Goal: Information Seeking & Learning: Find specific fact

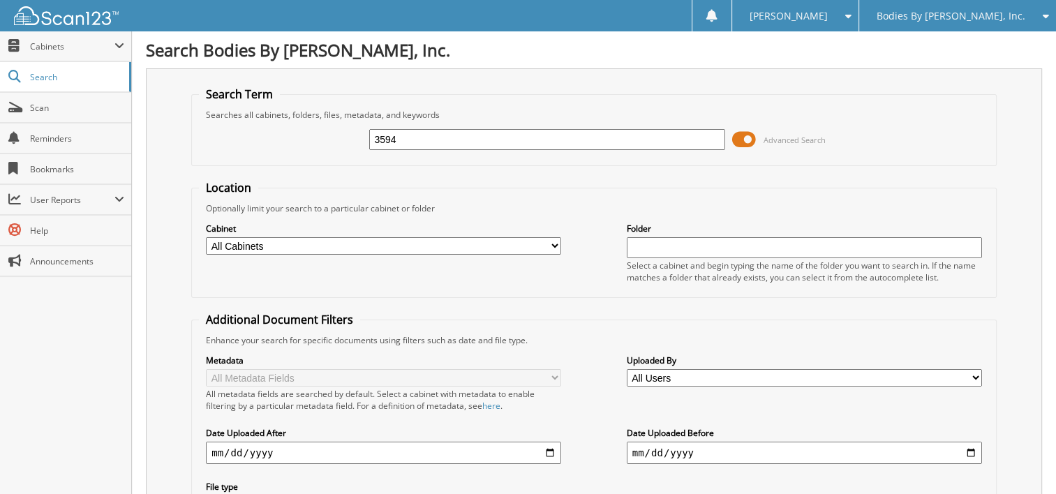
type input "3594"
click at [427, 140] on input "3594" at bounding box center [546, 139] width 355 height 21
type input "3594506"
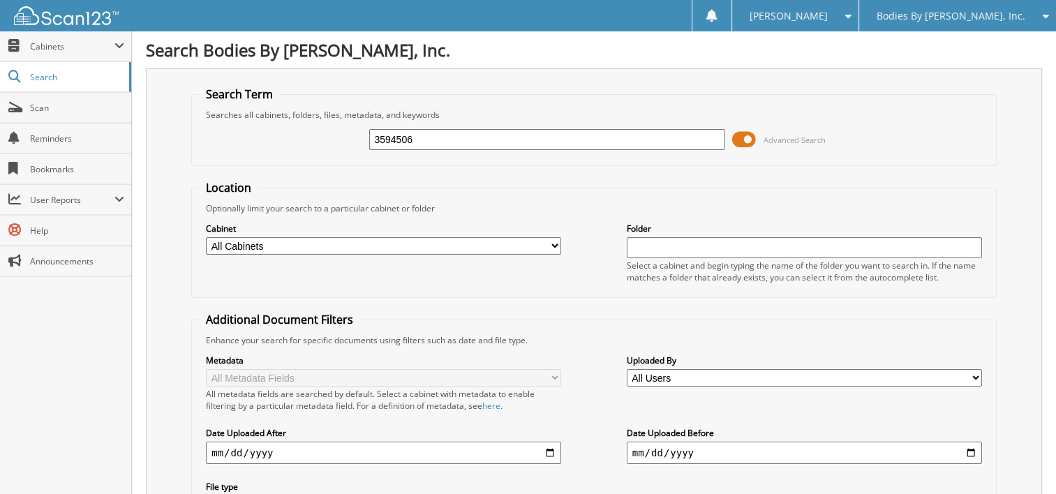
click at [746, 139] on span at bounding box center [744, 139] width 24 height 21
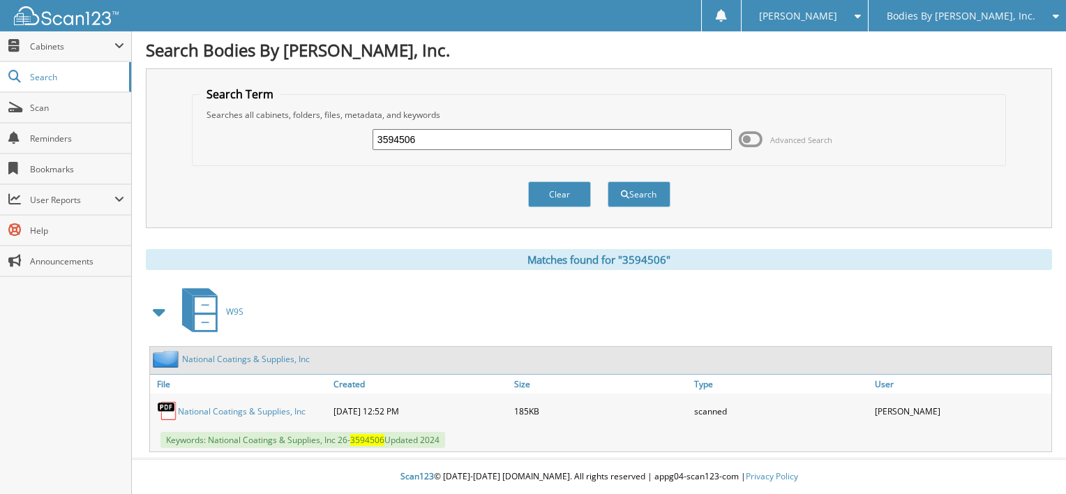
drag, startPoint x: 434, startPoint y: 139, endPoint x: 271, endPoint y: 130, distance: 163.5
click at [272, 130] on div "3594506 Advanced Search" at bounding box center [599, 140] width 799 height 38
type input "109495"
click at [608, 181] on button "Search" at bounding box center [639, 194] width 63 height 26
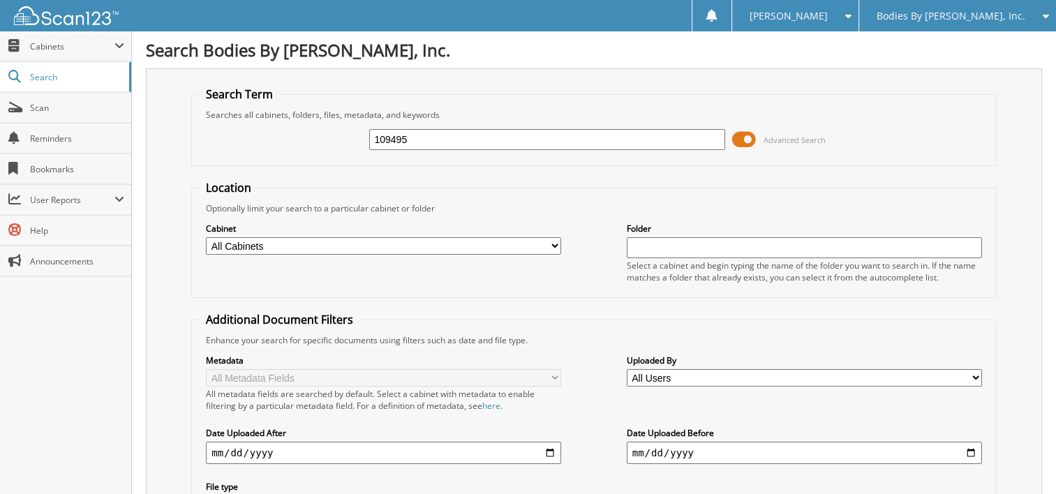
click at [748, 143] on span at bounding box center [744, 139] width 24 height 21
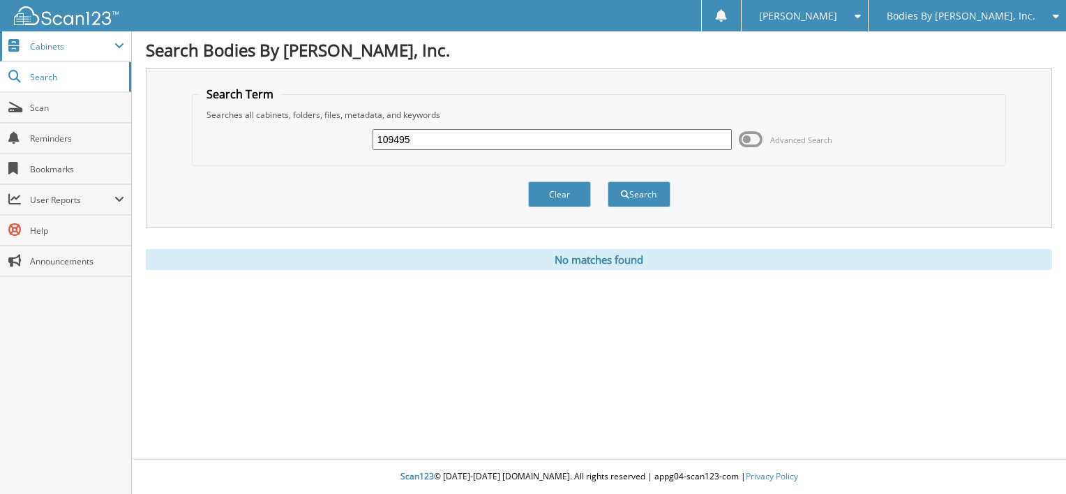
click at [64, 47] on span "Cabinets" at bounding box center [72, 46] width 84 height 12
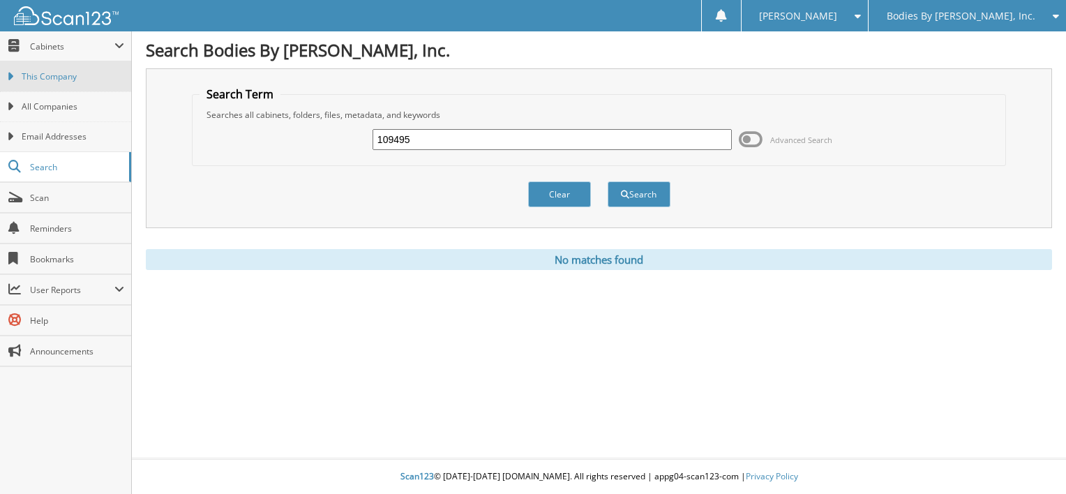
click at [64, 77] on span "This Company" at bounding box center [73, 76] width 103 height 13
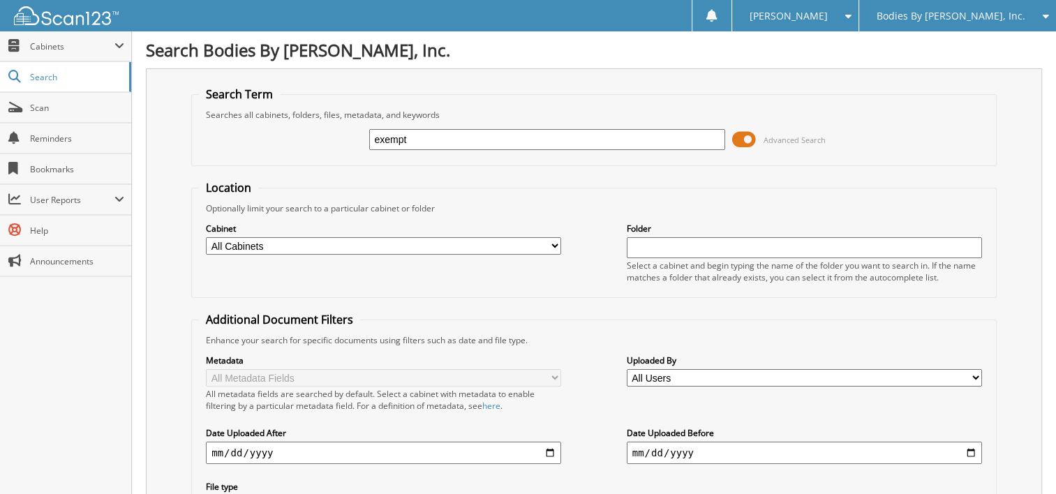
type input "exempt"
click at [754, 139] on span at bounding box center [744, 139] width 24 height 21
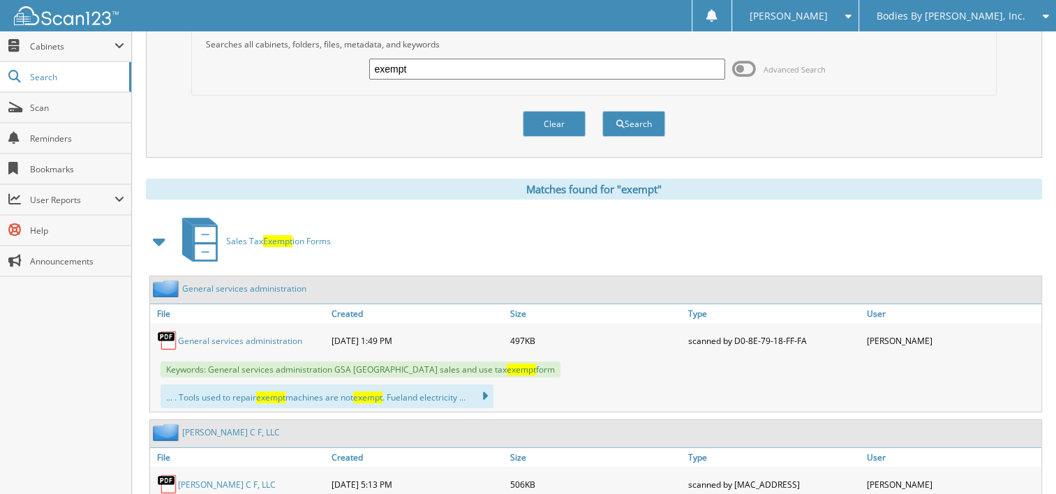
scroll to position [70, 0]
click at [158, 230] on span at bounding box center [160, 242] width 20 height 25
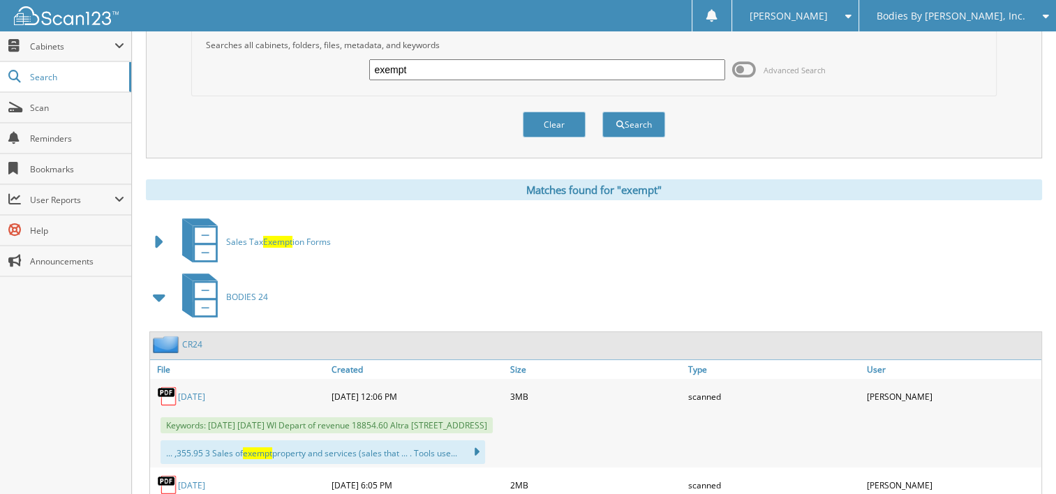
click at [165, 286] on span at bounding box center [160, 297] width 20 height 25
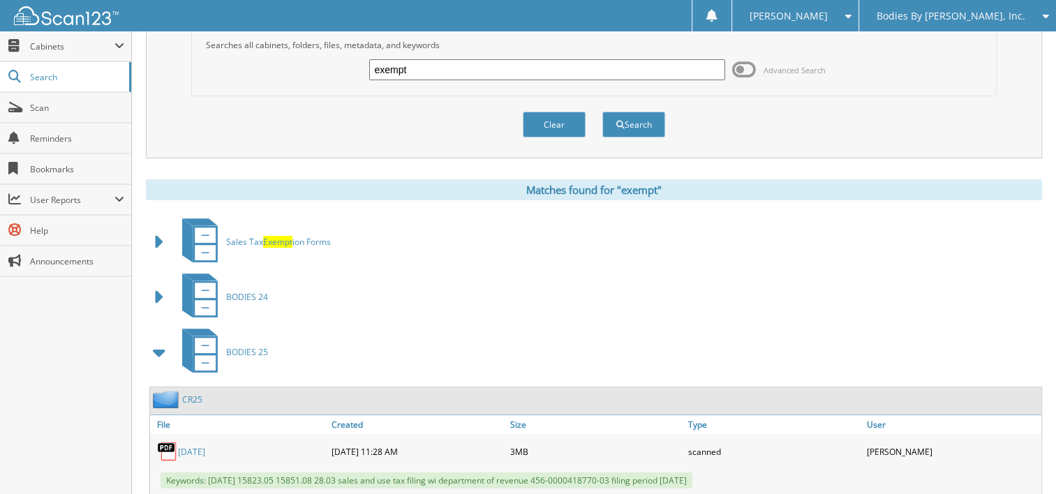
click at [162, 343] on span at bounding box center [160, 352] width 20 height 25
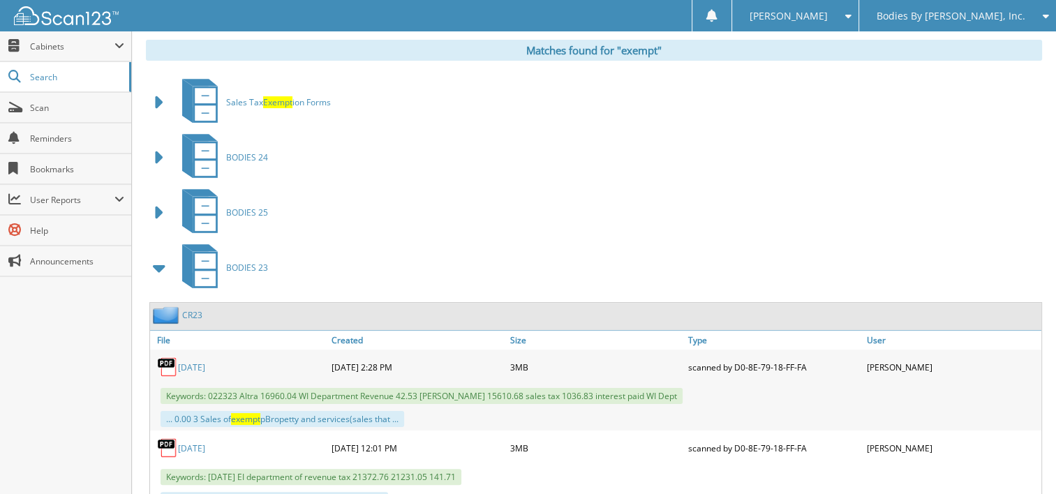
click at [152, 267] on span at bounding box center [160, 267] width 20 height 25
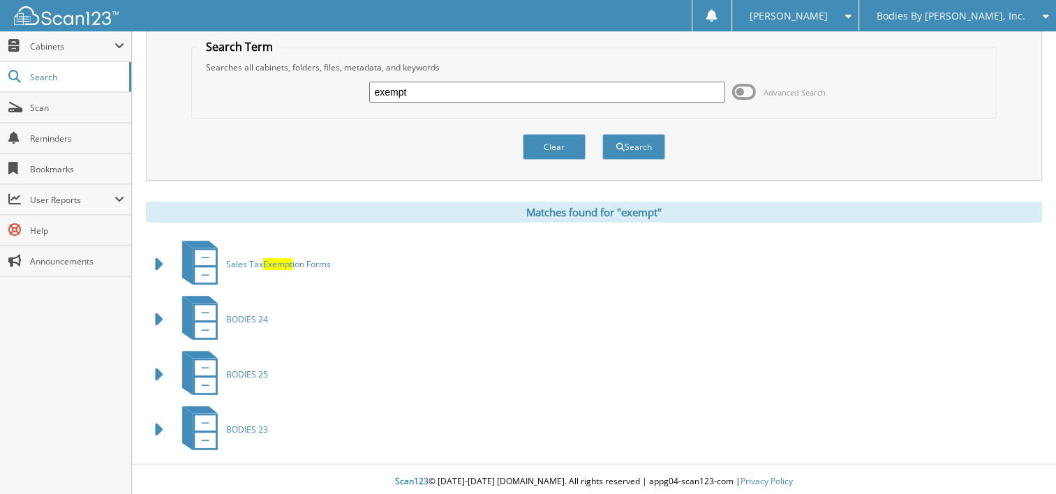
click at [164, 263] on span at bounding box center [160, 264] width 20 height 25
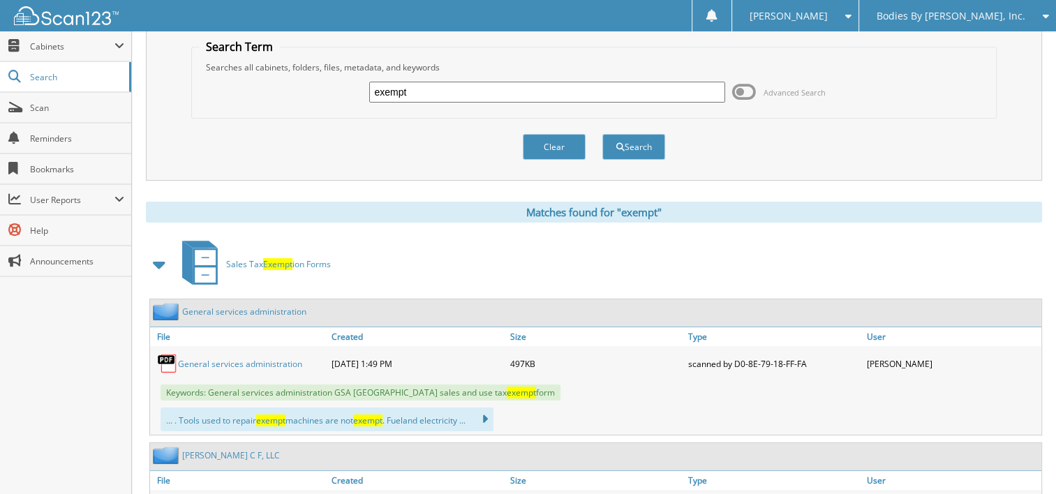
scroll to position [209, 0]
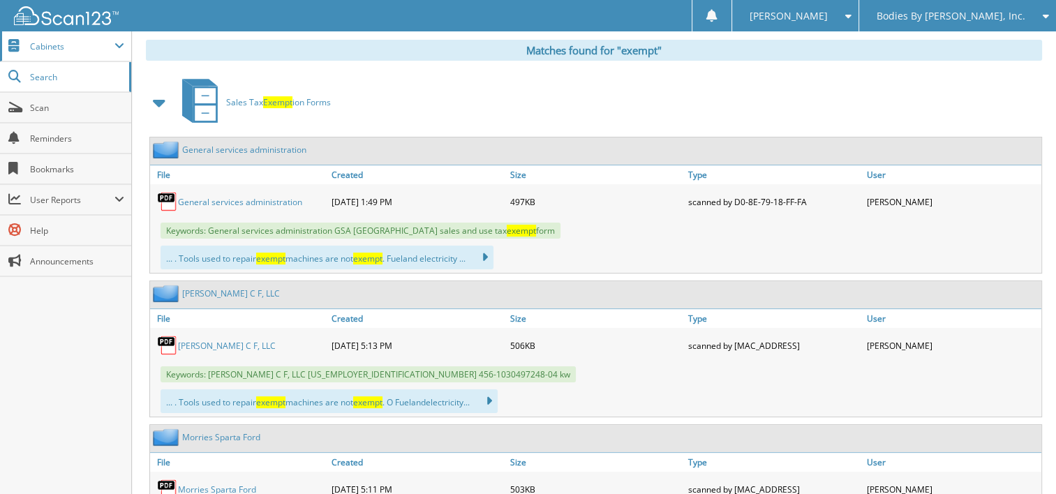
click at [40, 53] on span "Cabinets" at bounding box center [65, 46] width 131 height 30
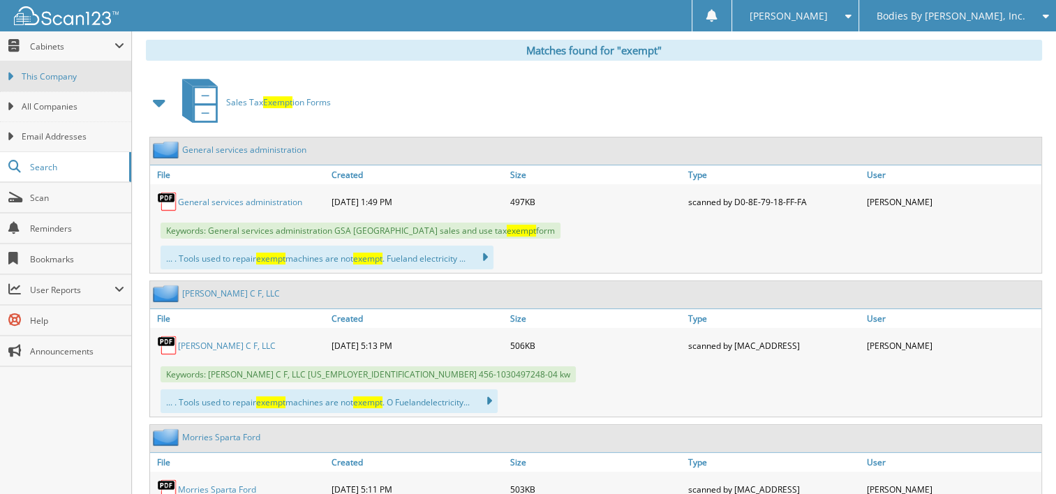
click at [42, 80] on span "This Company" at bounding box center [73, 76] width 103 height 13
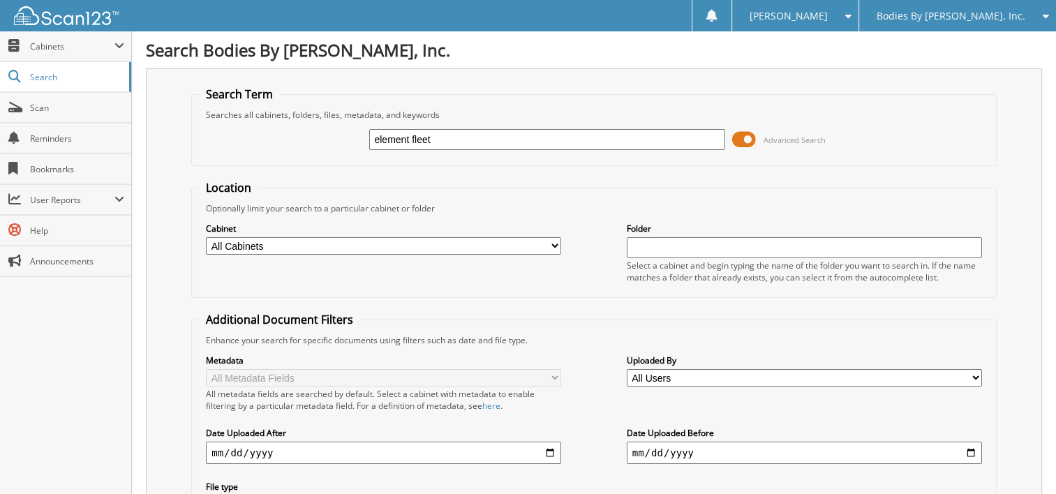
type input "element fleet"
click at [52, 114] on link "Scan" at bounding box center [65, 108] width 131 height 30
type input "3683913"
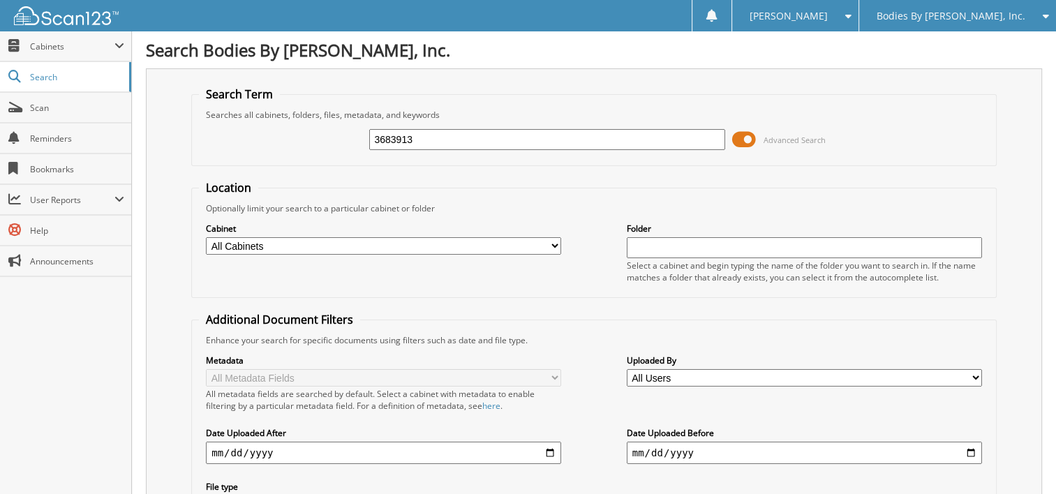
drag, startPoint x: 417, startPoint y: 140, endPoint x: 246, endPoint y: 133, distance: 171.7
click at [246, 133] on div "3683913 Advanced Search" at bounding box center [594, 140] width 790 height 38
click at [36, 106] on span "Scan" at bounding box center [77, 108] width 94 height 12
type input "2082652"
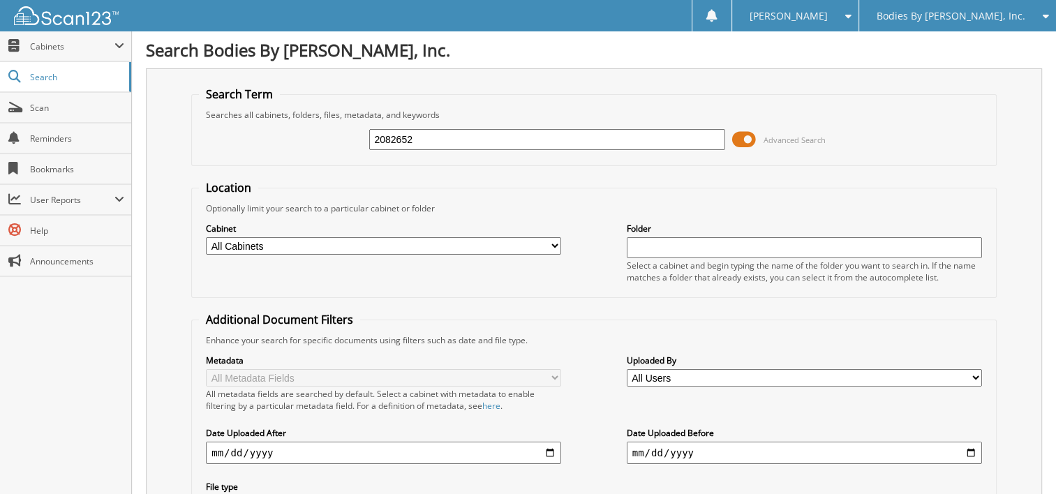
drag, startPoint x: 421, startPoint y: 142, endPoint x: 324, endPoint y: 135, distance: 97.2
click at [324, 135] on div "2082652 Advanced Search" at bounding box center [594, 140] width 790 height 38
type input "2101049"
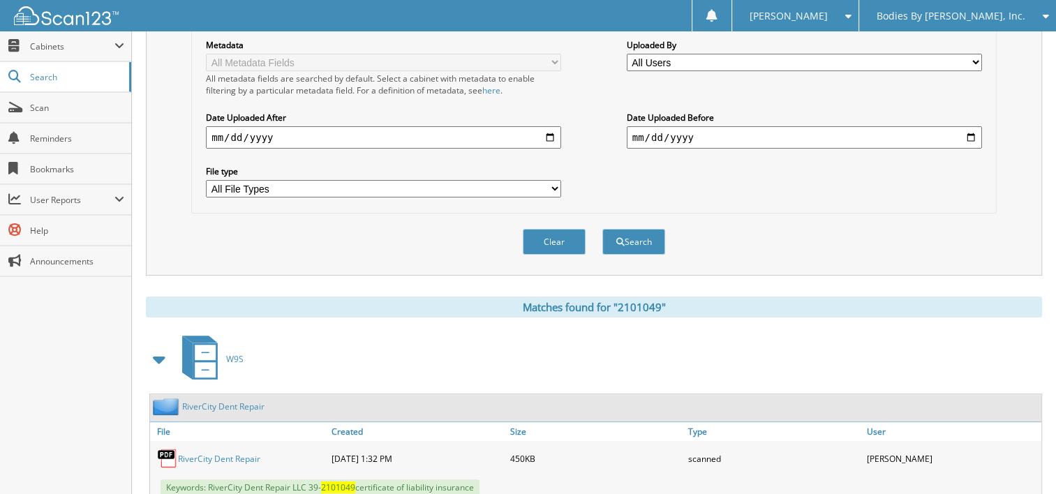
scroll to position [347, 0]
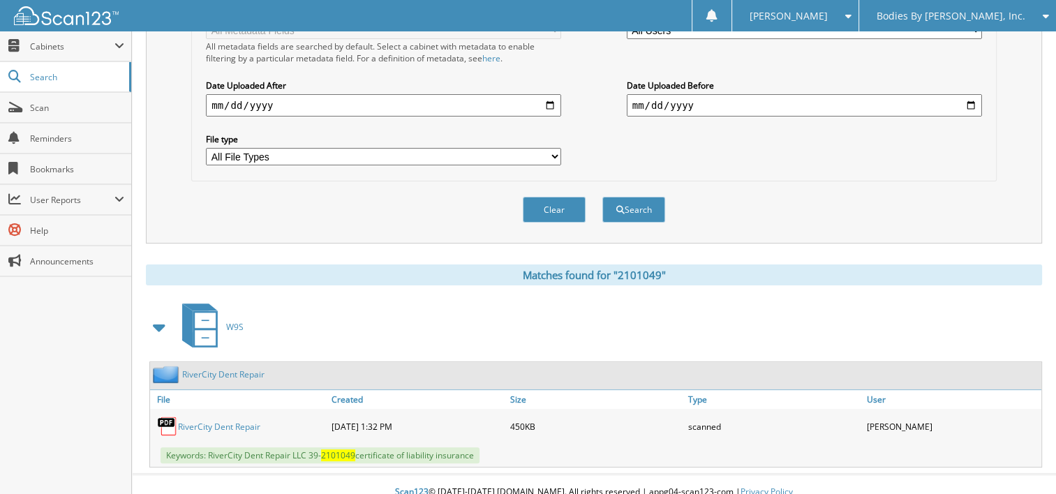
click at [226, 421] on link "RiverCity Dent Repair" at bounding box center [219, 427] width 82 height 12
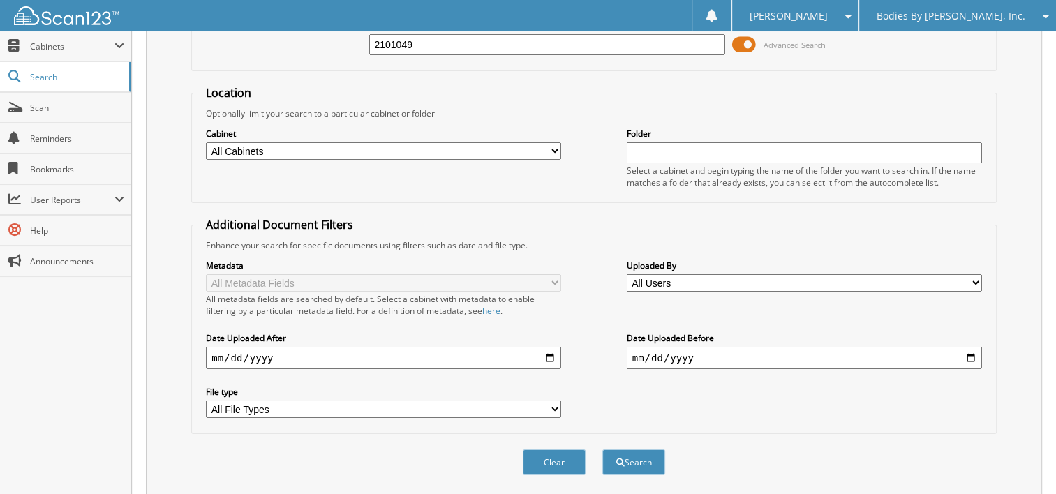
scroll to position [0, 0]
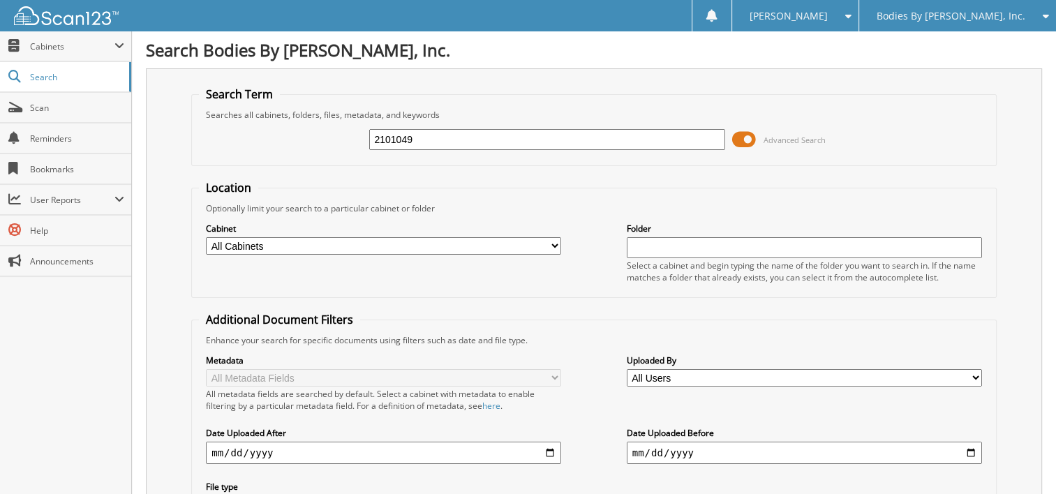
click at [427, 143] on input "2101049" at bounding box center [546, 139] width 355 height 21
drag, startPoint x: 442, startPoint y: 142, endPoint x: 303, endPoint y: 144, distance: 139.6
click at [303, 143] on div "2101049 Advanced Search" at bounding box center [594, 140] width 790 height 38
type input "5843286"
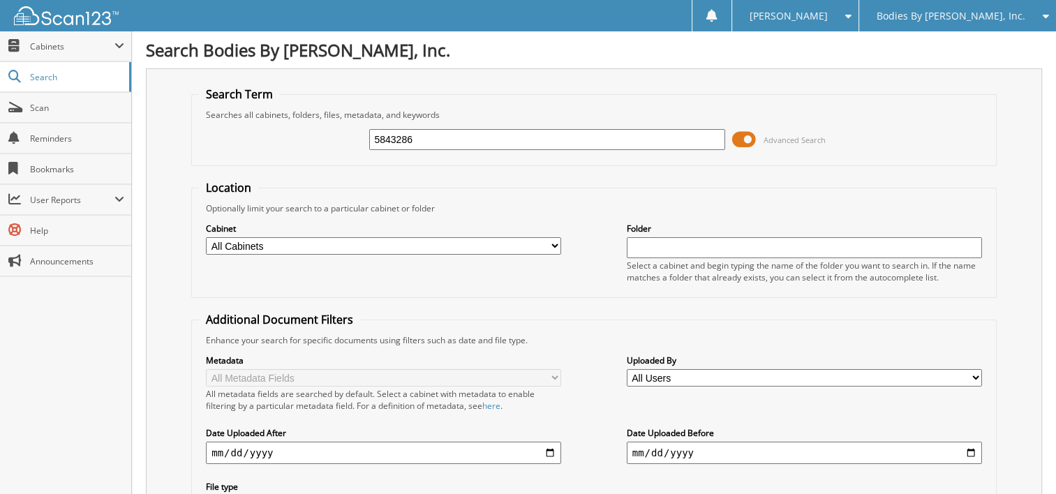
drag, startPoint x: 352, startPoint y: 134, endPoint x: 331, endPoint y: 132, distance: 21.0
click at [331, 132] on div "5843286 Advanced Search" at bounding box center [594, 140] width 790 height 38
type input "5843286"
click at [43, 109] on span "Scan" at bounding box center [77, 108] width 94 height 12
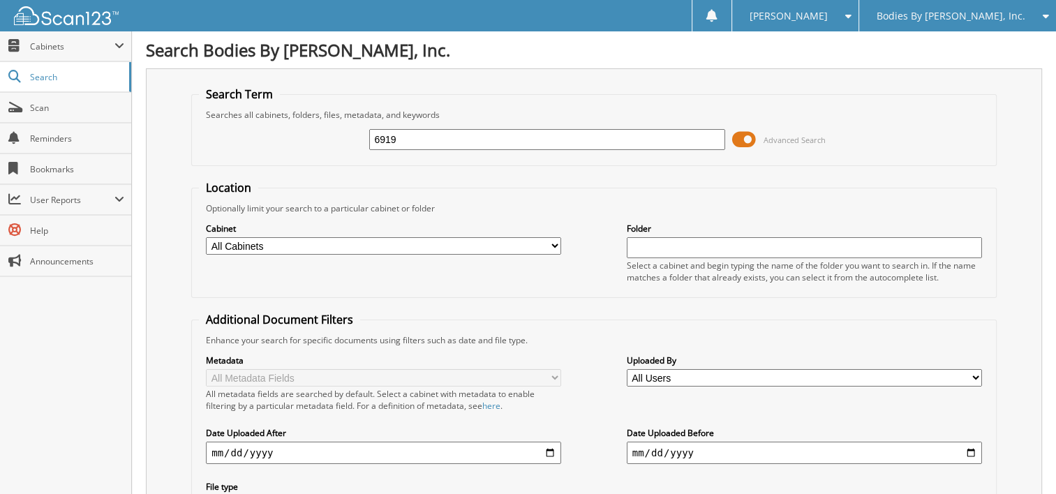
type input "6919"
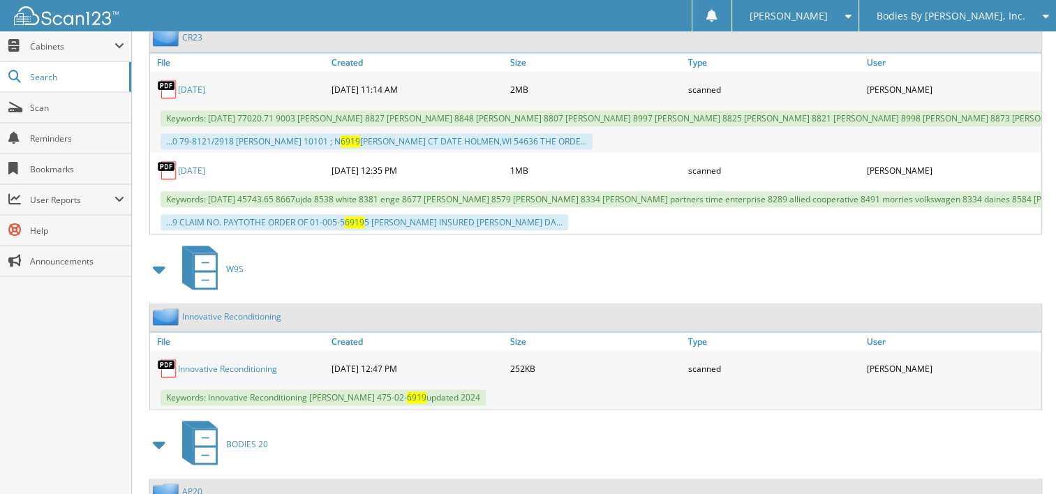
scroll to position [1674, 0]
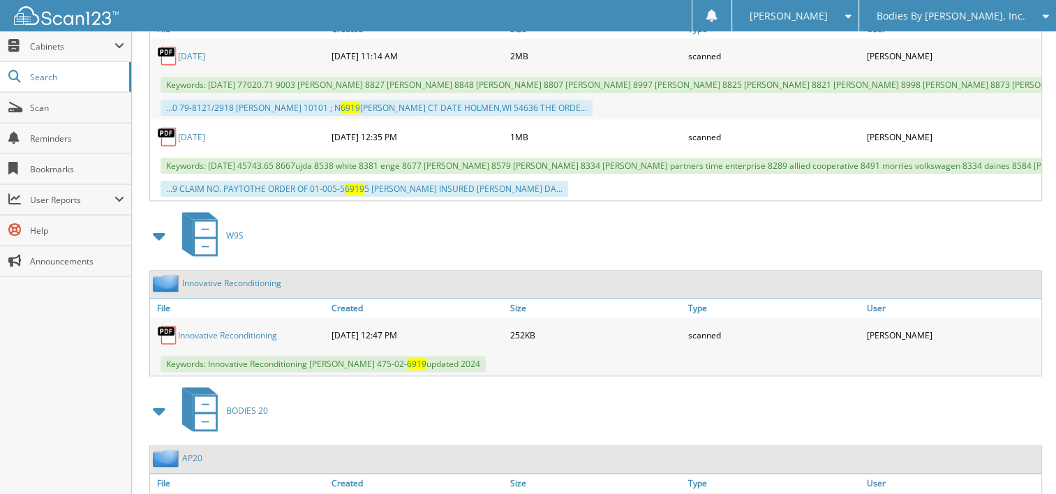
click at [237, 329] on link "Innovative Reconditioning" at bounding box center [227, 335] width 99 height 12
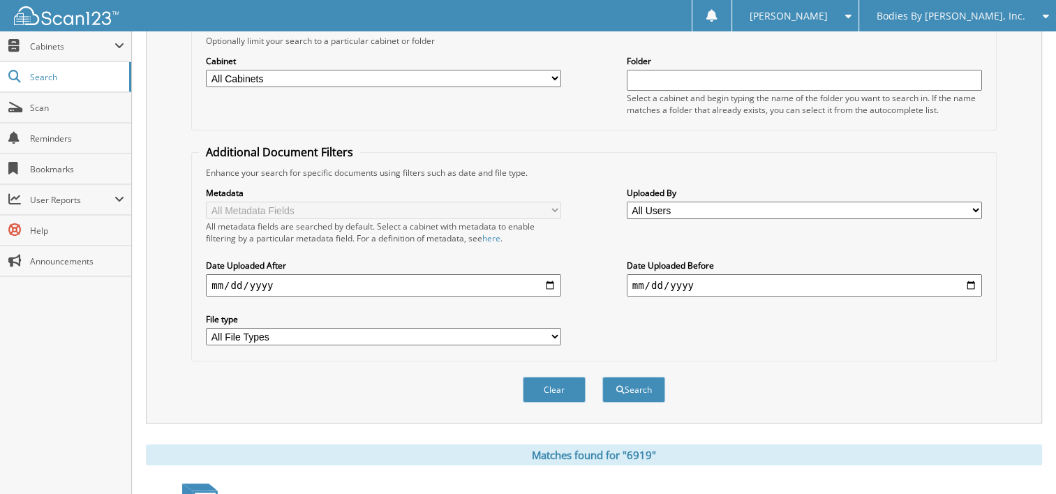
scroll to position [70, 0]
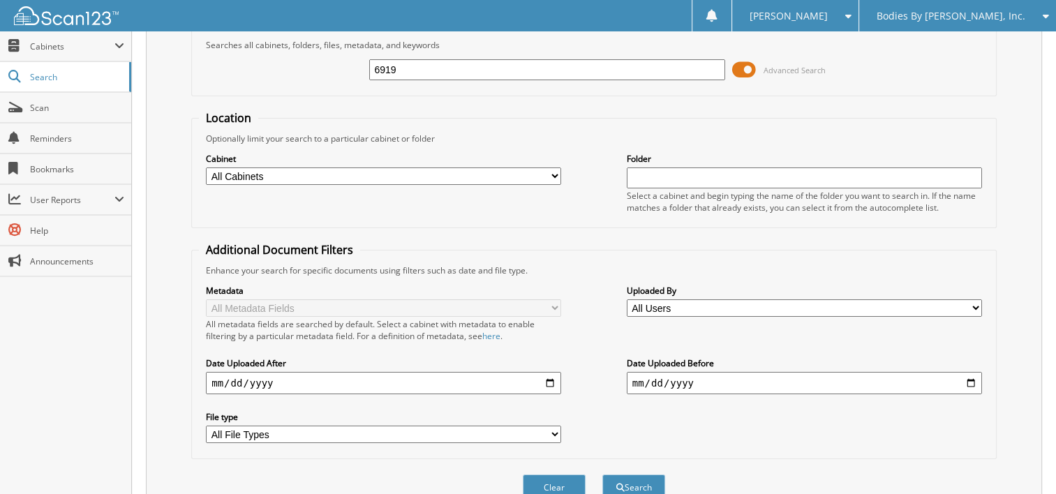
drag, startPoint x: 347, startPoint y: 67, endPoint x: 293, endPoint y: 61, distance: 54.8
click at [294, 61] on div "6919 Advanced Search" at bounding box center [594, 70] width 790 height 38
type input "0601908"
click at [602, 474] on button "Search" at bounding box center [633, 487] width 63 height 26
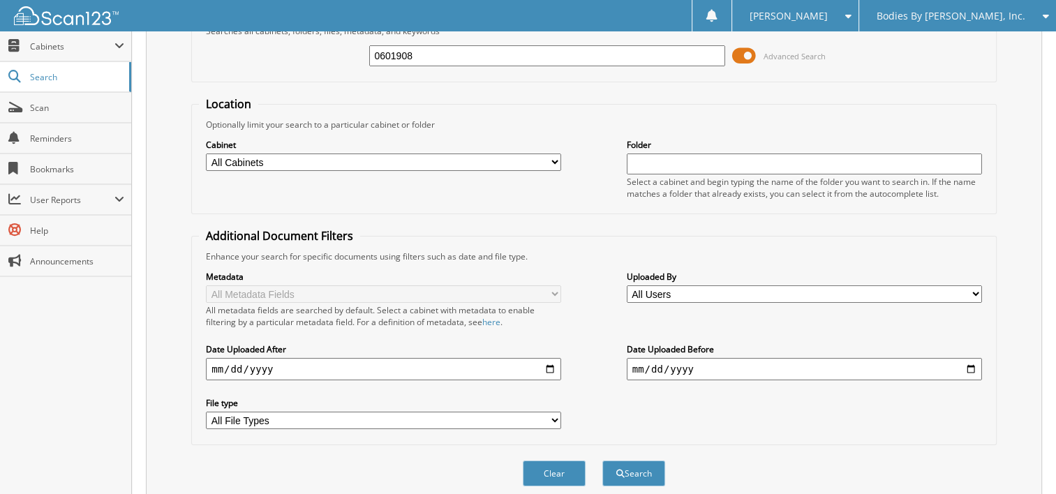
scroll to position [176, 0]
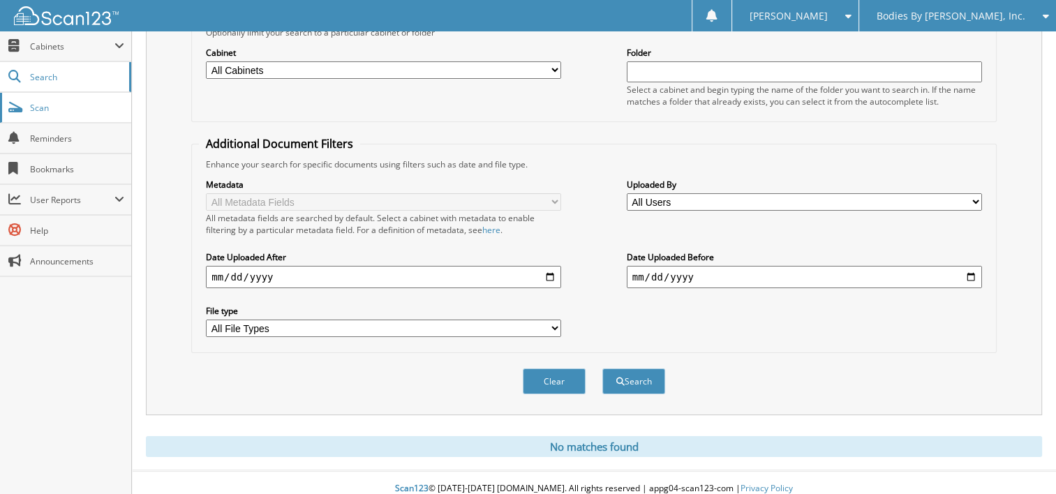
click at [31, 107] on span "Scan" at bounding box center [77, 108] width 94 height 12
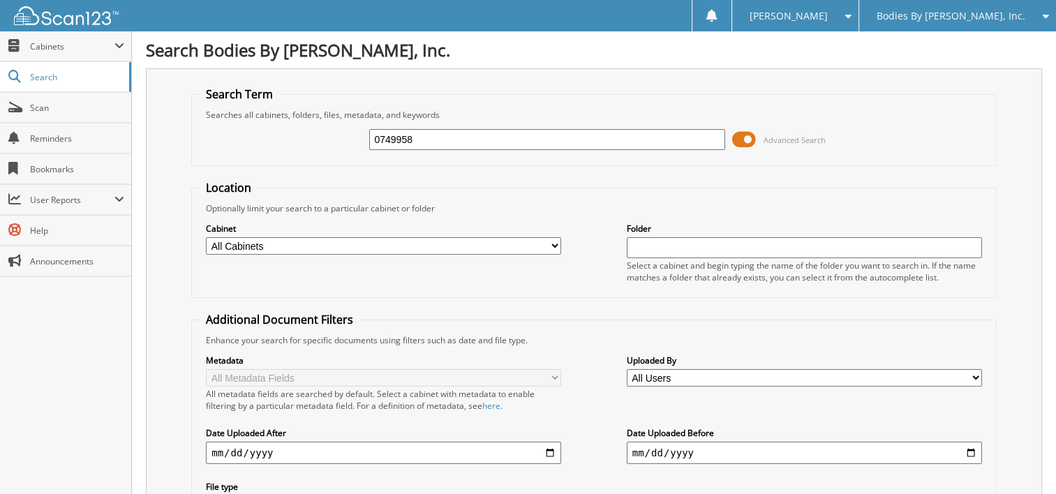
type input "0749958"
click at [57, 108] on span "Scan" at bounding box center [77, 108] width 94 height 12
type input "1436032"
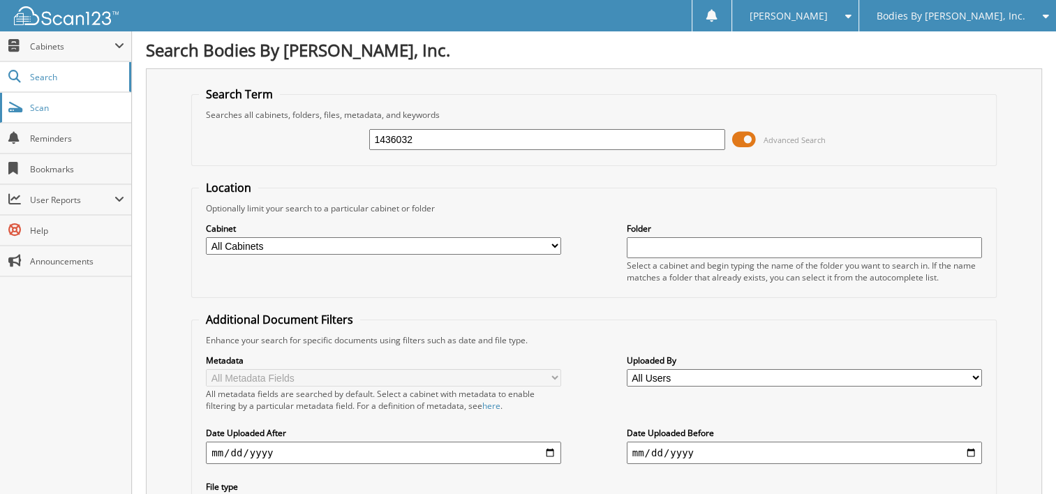
click at [41, 110] on span "Scan" at bounding box center [77, 108] width 94 height 12
click at [428, 130] on input "text" at bounding box center [546, 139] width 355 height 21
type input "1688714"
drag, startPoint x: 415, startPoint y: 134, endPoint x: 333, endPoint y: 116, distance: 84.3
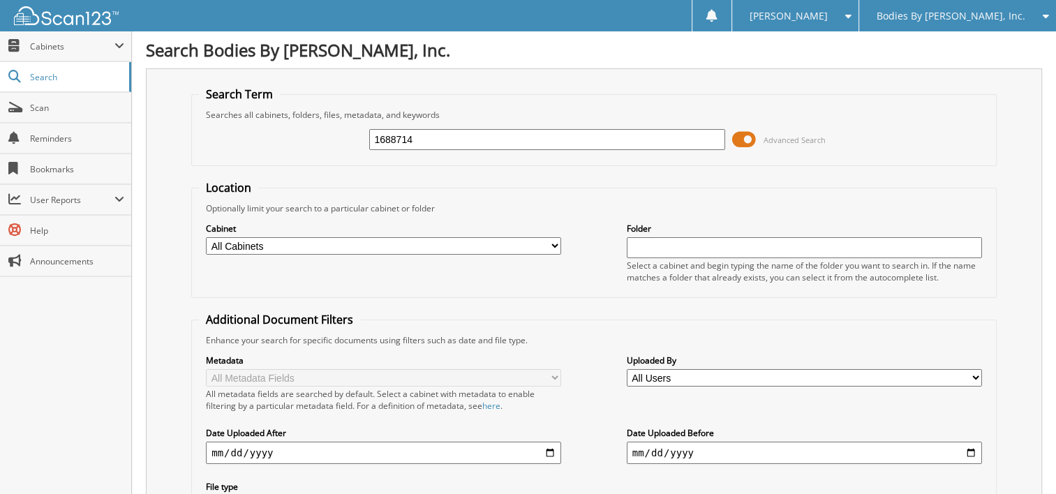
click at [313, 128] on div "1688714 Advanced Search" at bounding box center [594, 140] width 790 height 38
type input "advanced"
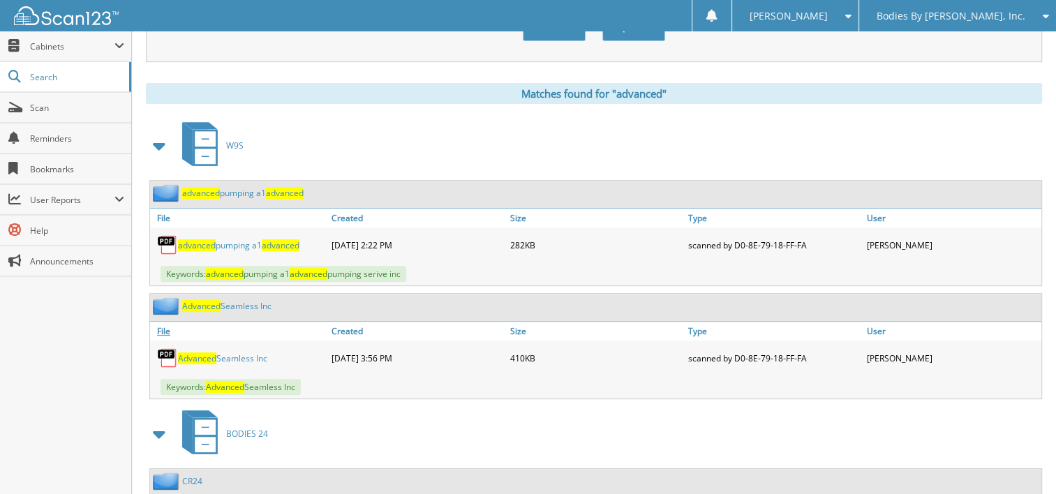
scroll to position [488, 0]
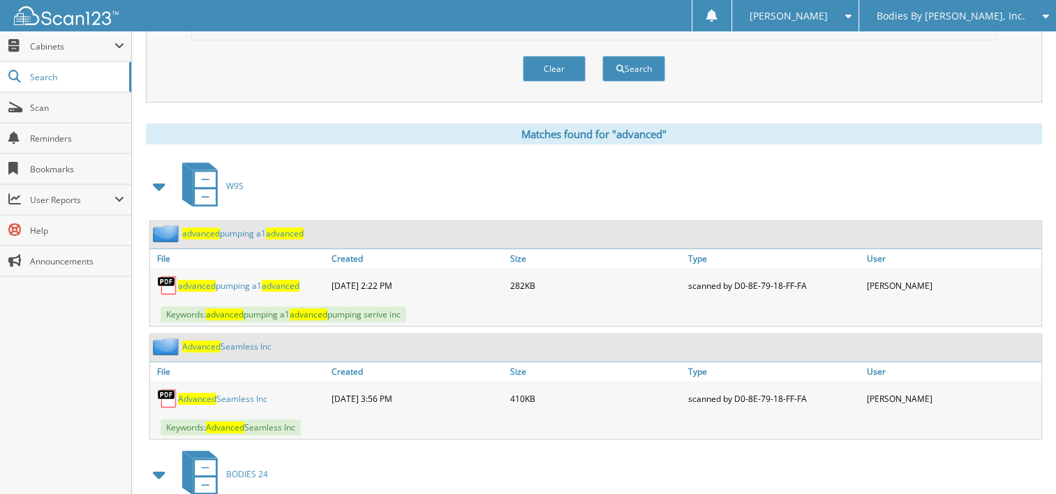
click at [210, 227] on span "advanced" at bounding box center [201, 233] width 38 height 12
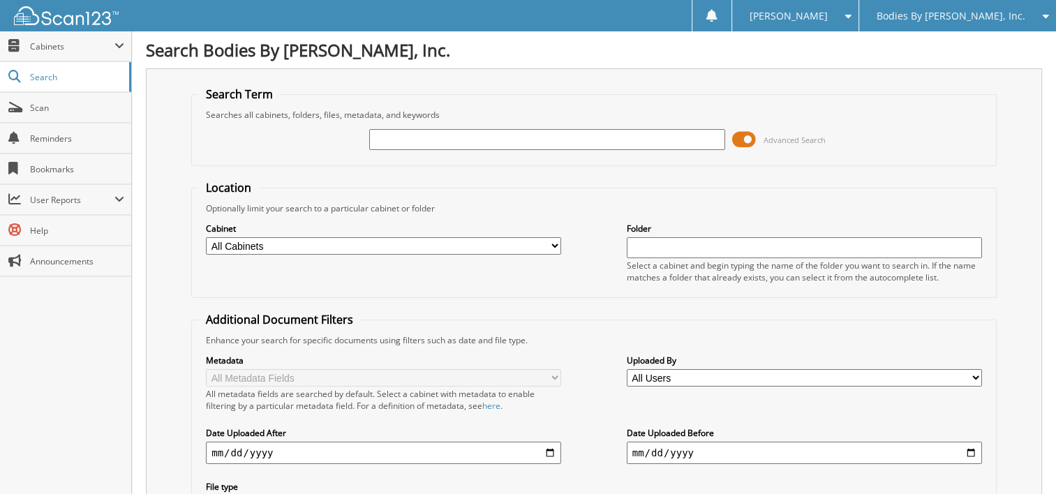
type input "s"
type input "6007946"
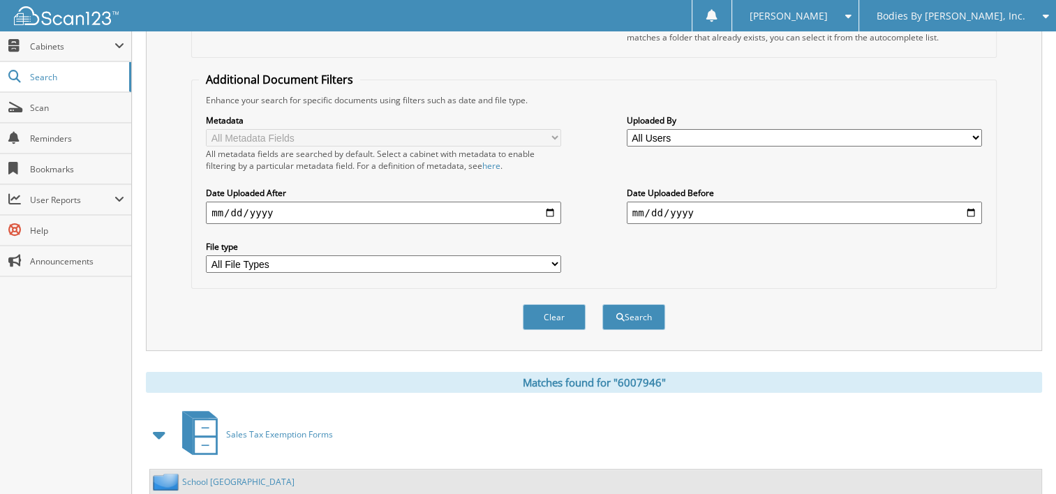
scroll to position [21, 0]
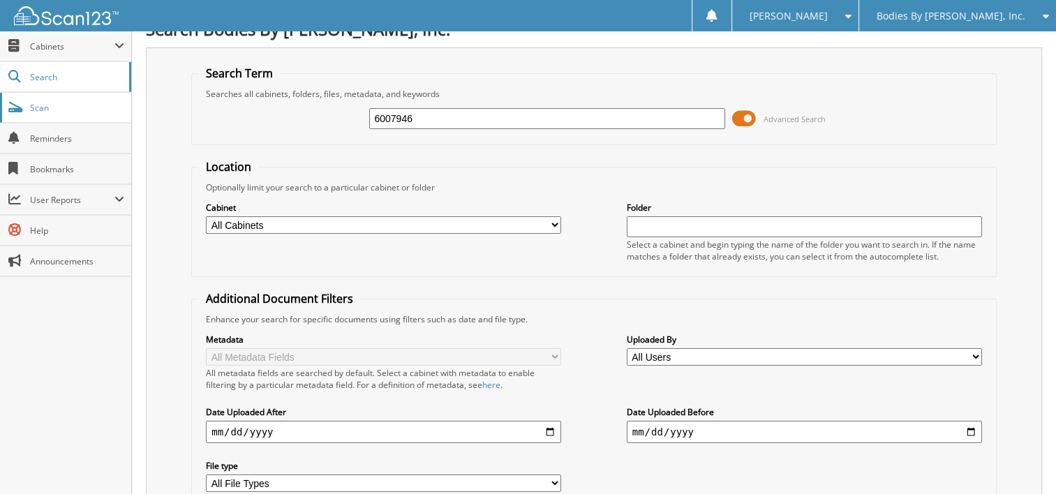
click at [14, 107] on span at bounding box center [14, 107] width 13 height 13
